Goal: Task Accomplishment & Management: Manage account settings

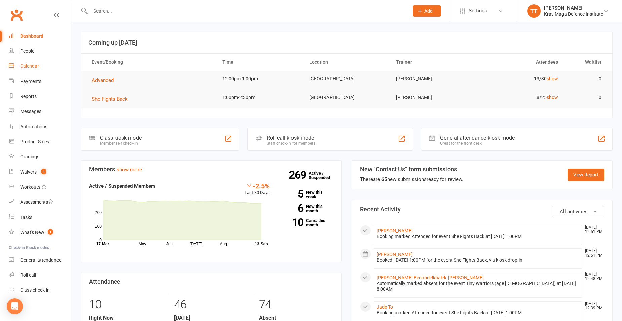
click at [31, 65] on div "Calendar" at bounding box center [29, 65] width 19 height 5
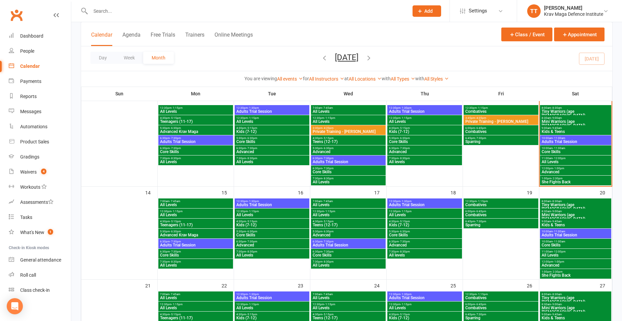
scroll to position [101, 0]
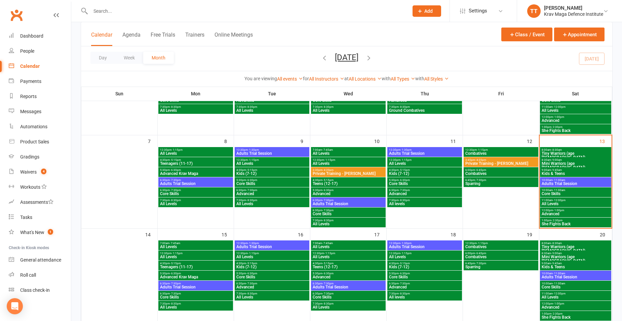
click at [550, 182] on span "Adults Trial Session" at bounding box center [575, 184] width 69 height 4
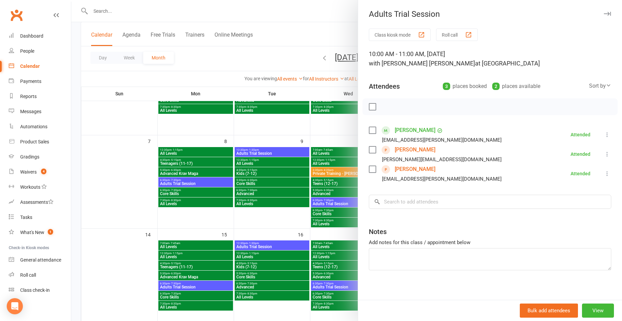
click at [321, 23] on div at bounding box center [346, 160] width 550 height 321
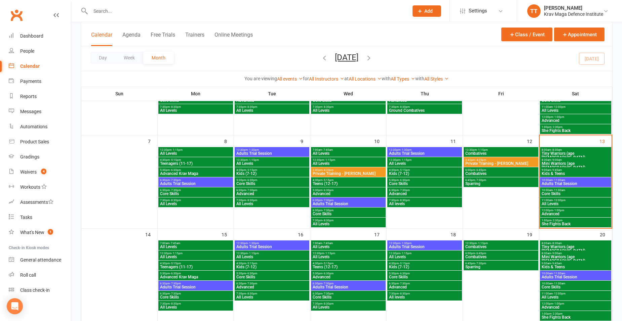
click at [560, 227] on div "1:00pm - 2:30pm She Fights Back" at bounding box center [575, 223] width 71 height 10
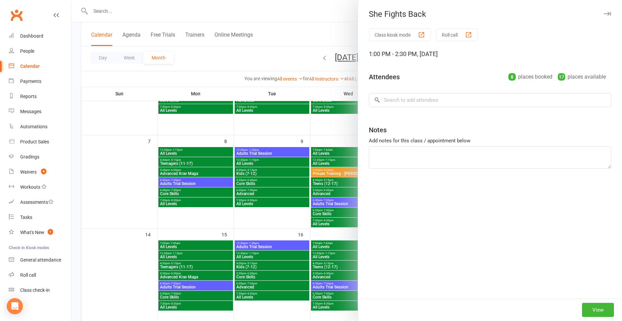
click at [558, 221] on div "Class kiosk mode Roll call 1:00 PM - 2:30 PM, [DATE] Attendees 8 places booked …" at bounding box center [490, 164] width 264 height 270
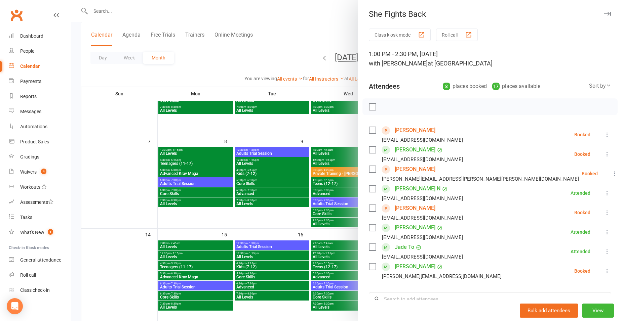
click at [404, 129] on link "[PERSON_NAME]" at bounding box center [414, 130] width 41 height 11
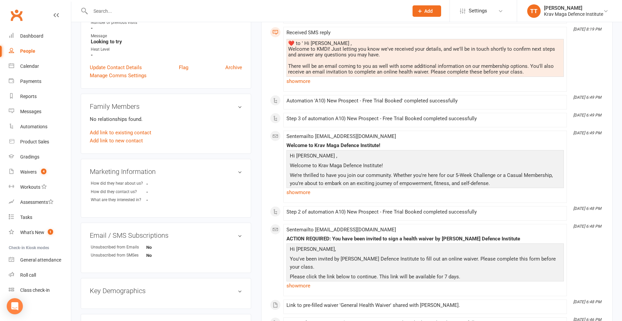
scroll to position [134, 0]
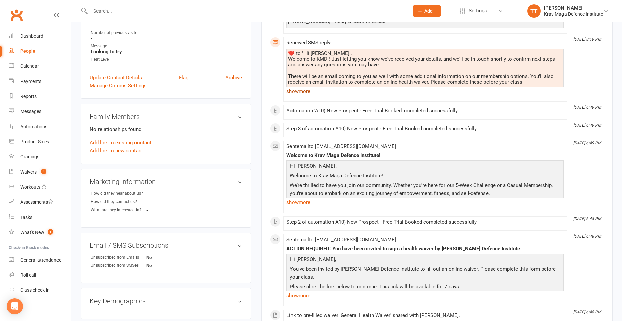
click at [300, 91] on link "show more" at bounding box center [424, 91] width 277 height 9
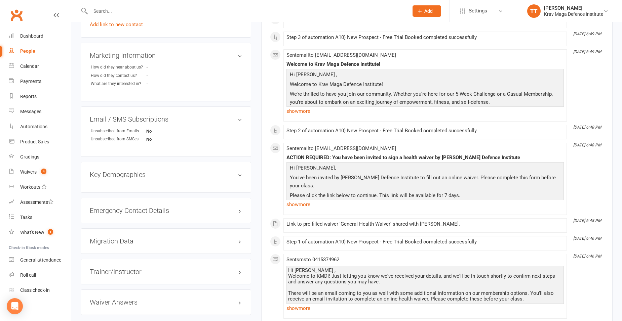
scroll to position [269, 0]
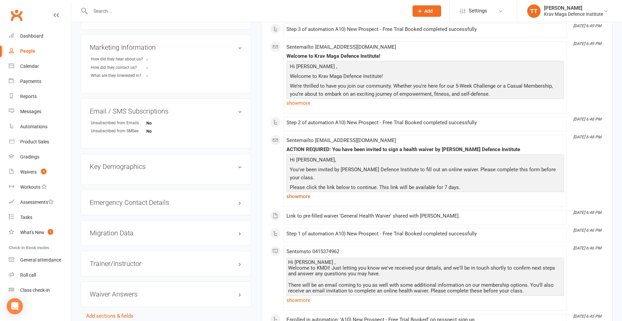
click at [310, 200] on link "show more" at bounding box center [424, 196] width 277 height 9
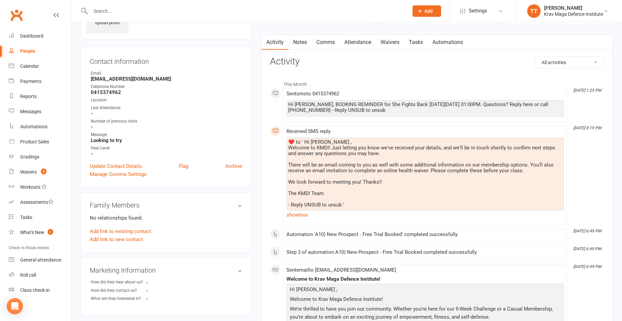
scroll to position [34, 0]
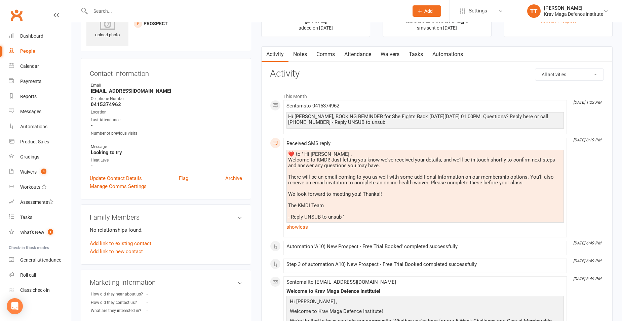
click at [394, 56] on link "Waivers" at bounding box center [390, 54] width 28 height 15
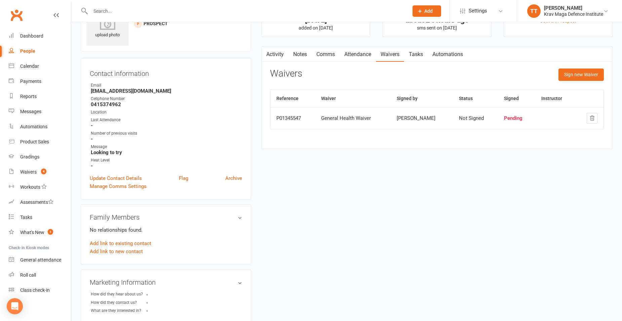
click at [272, 51] on link "Activity" at bounding box center [274, 54] width 27 height 15
